Goal: Task Accomplishment & Management: Manage account settings

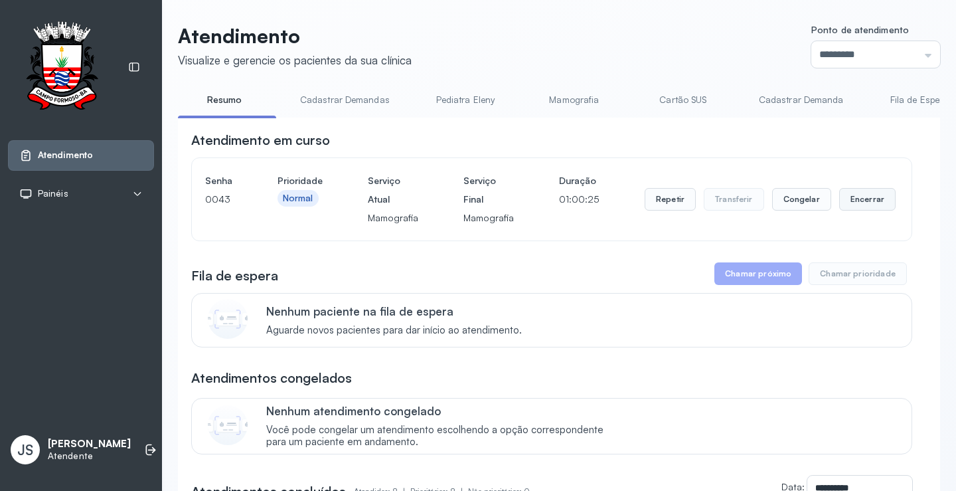
click at [848, 201] on button "Encerrar" at bounding box center [867, 199] width 56 height 23
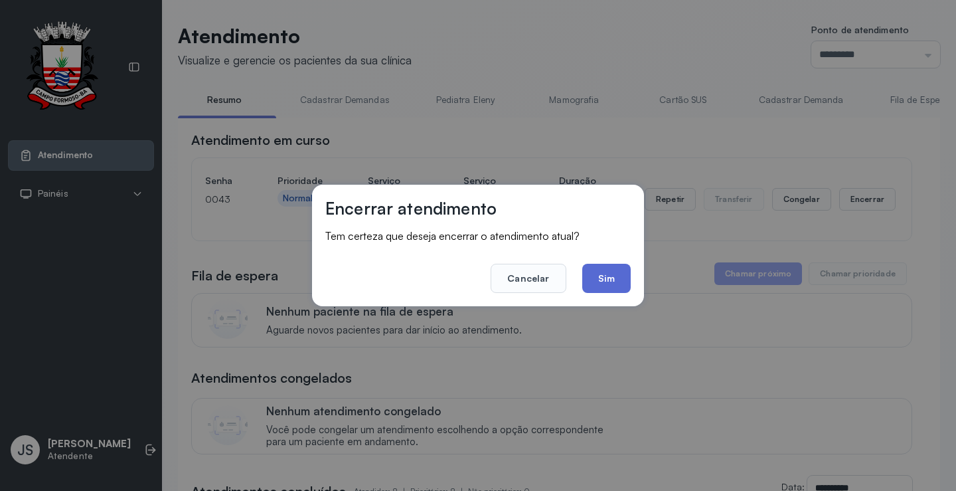
click at [602, 272] on button "Sim" at bounding box center [606, 278] width 48 height 29
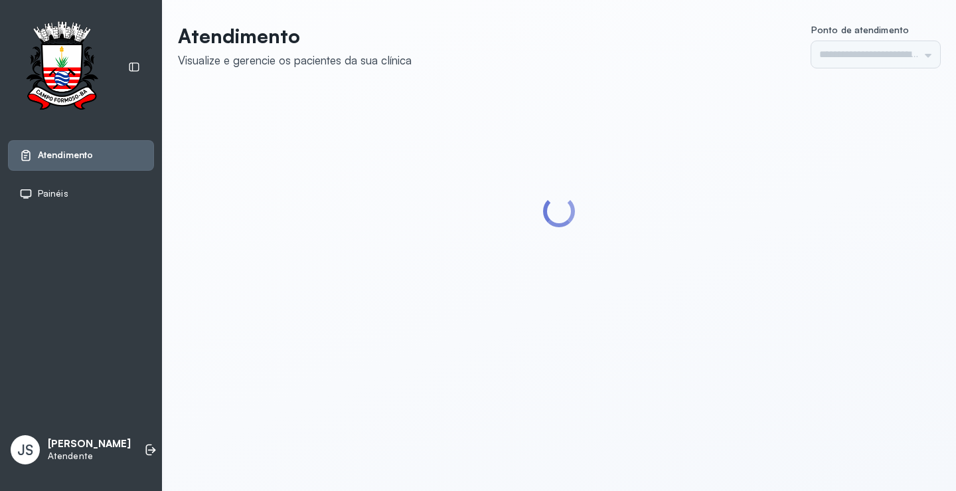
type input "*********"
